Goal: Information Seeking & Learning: Learn about a topic

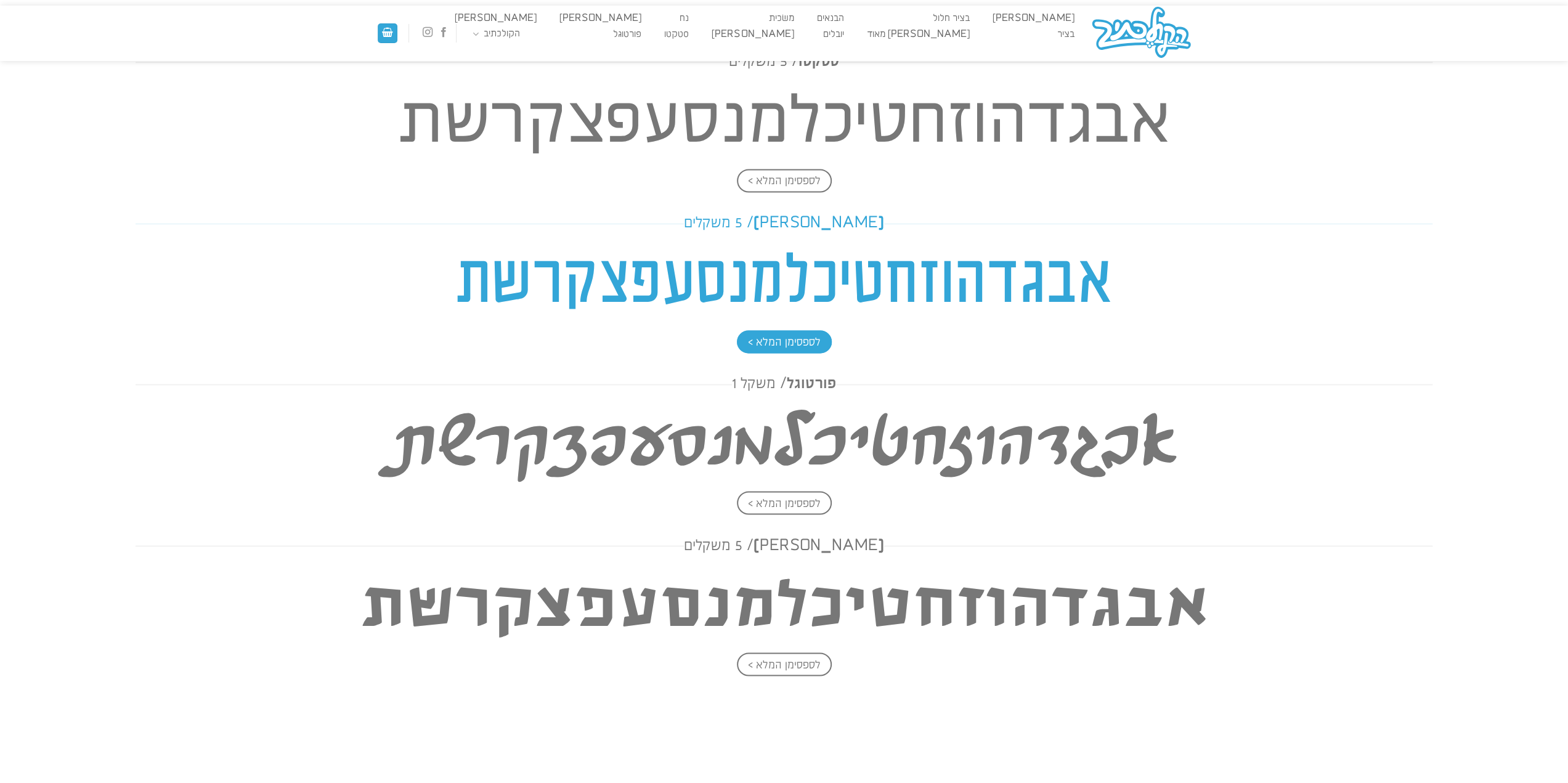
scroll to position [2110, 0]
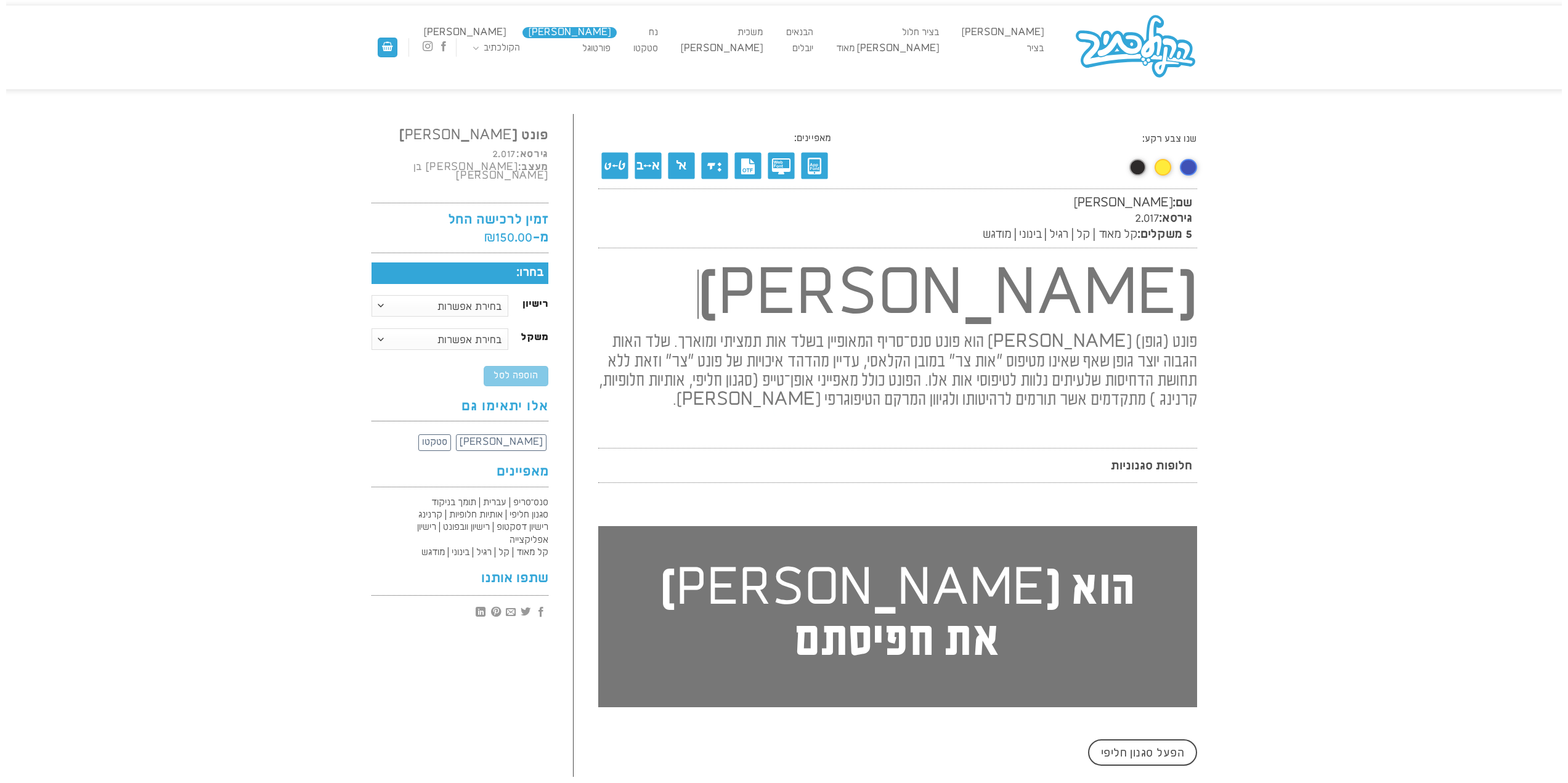
scroll to position [1, 0]
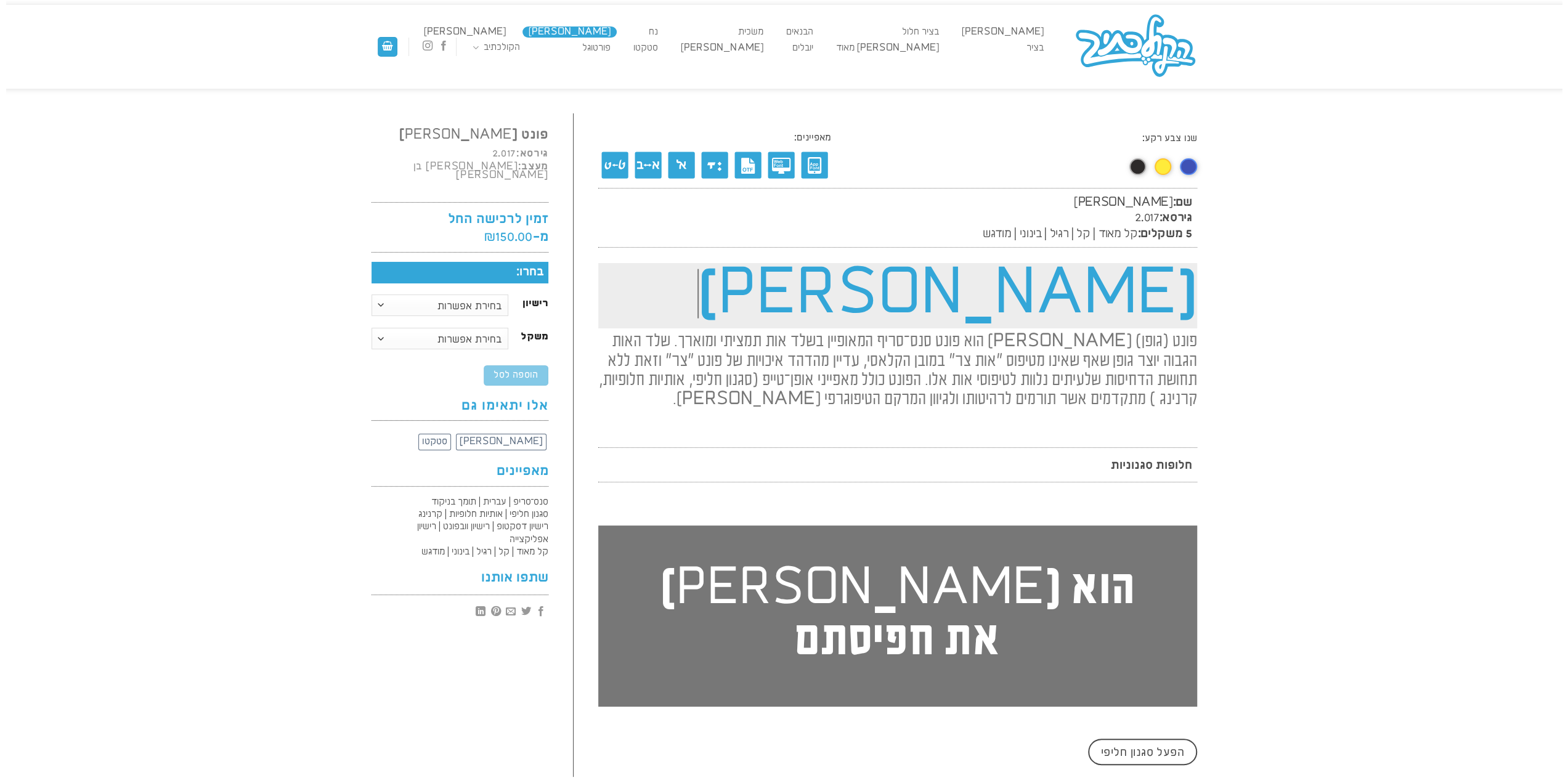
click at [1130, 306] on h1 "[PERSON_NAME]" at bounding box center [898, 296] width 599 height 65
